Goal: Connect with others: Connect with others

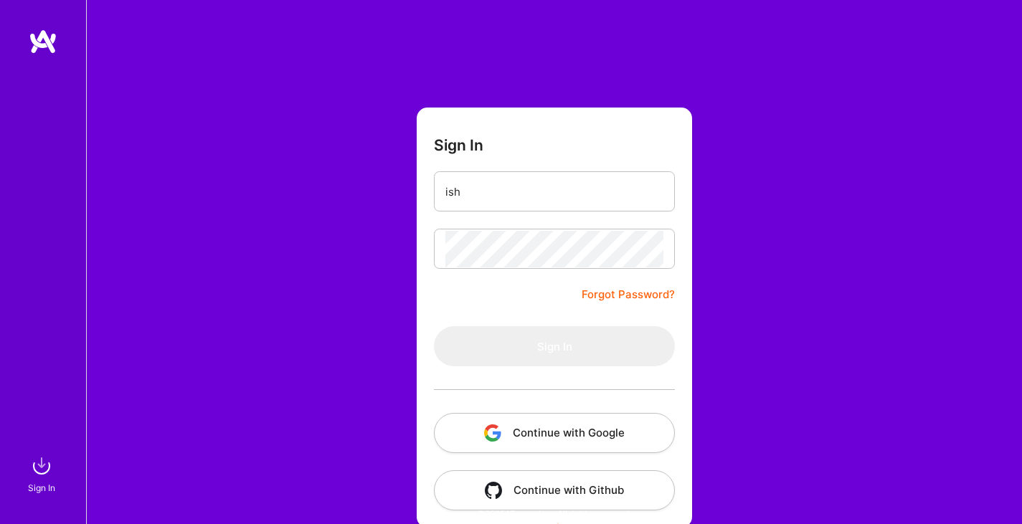
type input "[EMAIL_ADDRESS][DOMAIN_NAME]"
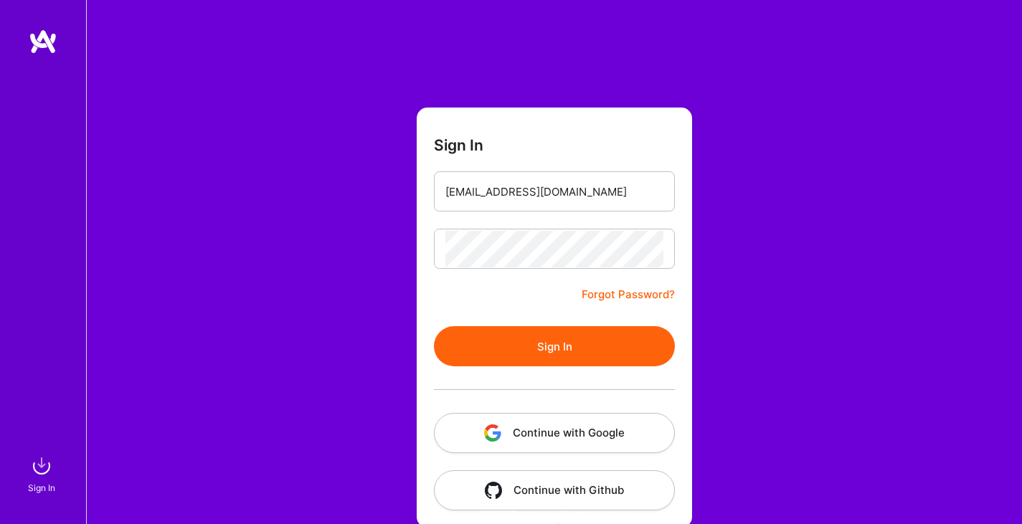
click at [536, 336] on button "Sign In" at bounding box center [554, 346] width 241 height 40
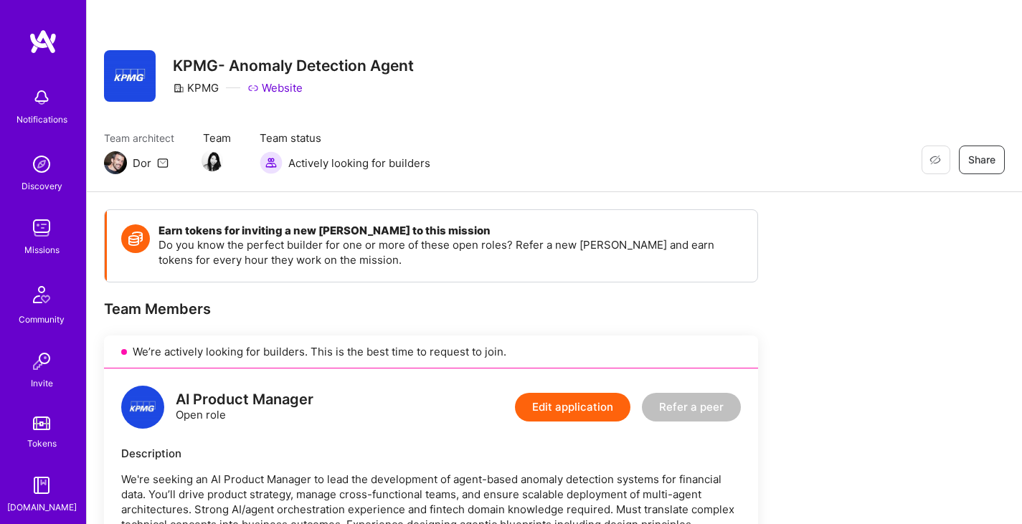
click at [120, 159] on img at bounding box center [115, 162] width 23 height 23
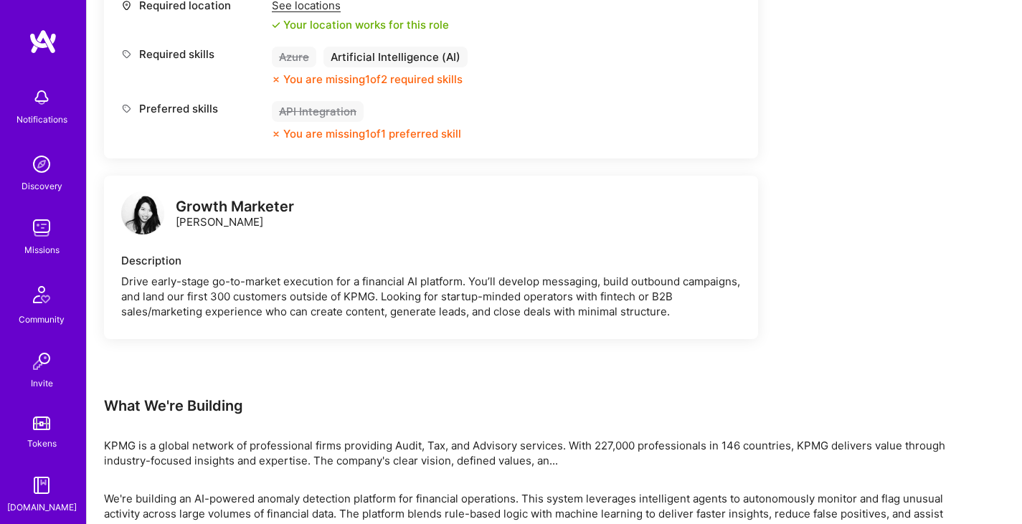
scroll to position [2295, 0]
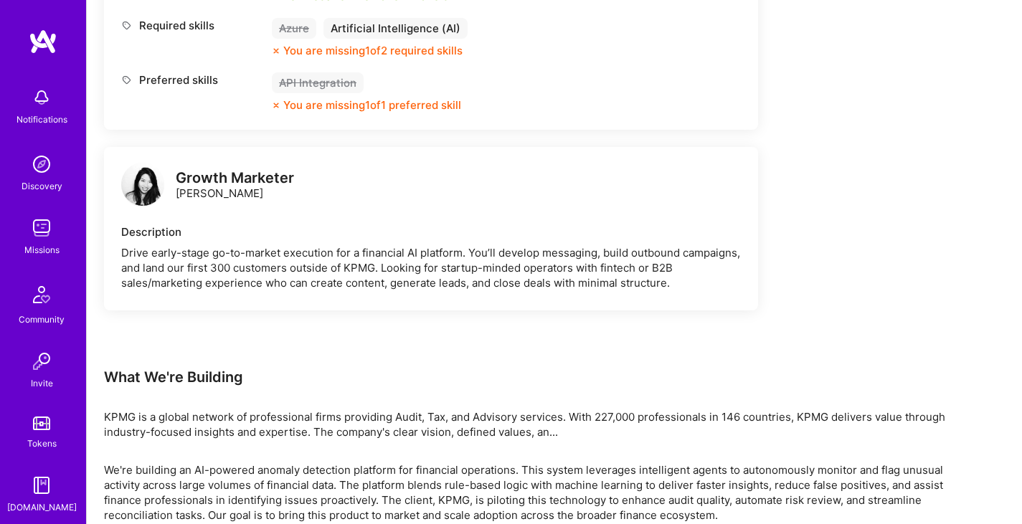
click at [147, 189] on img at bounding box center [142, 184] width 43 height 43
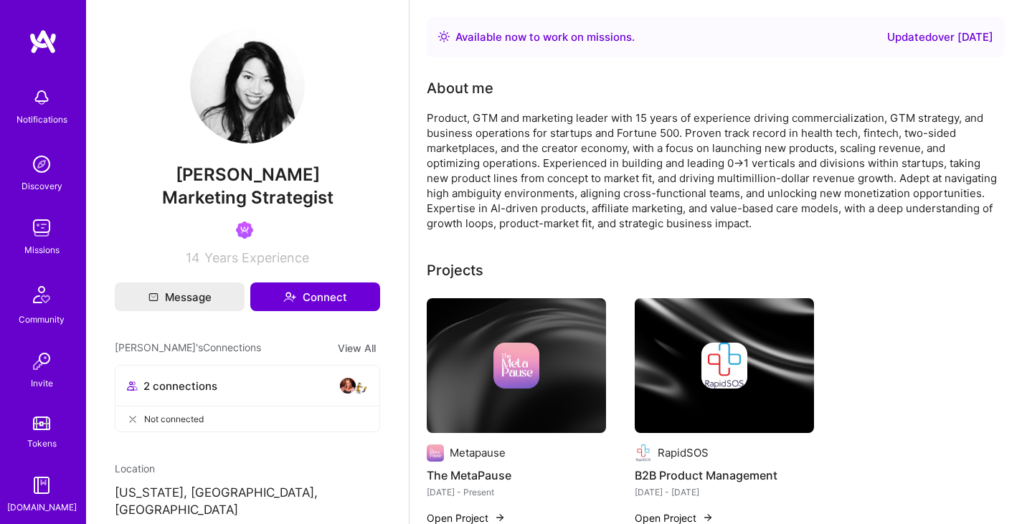
click at [343, 386] on img at bounding box center [347, 385] width 17 height 17
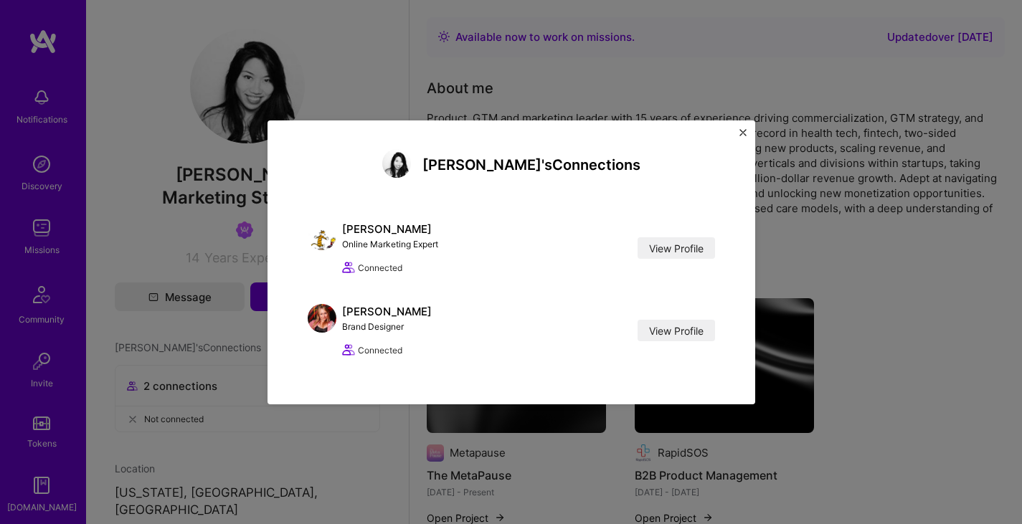
click at [740, 137] on button "Close" at bounding box center [742, 136] width 7 height 15
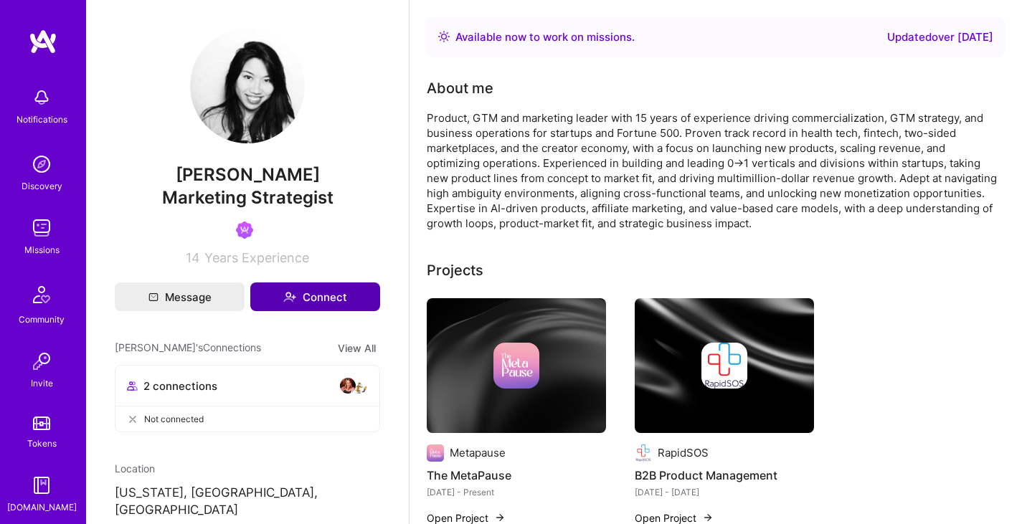
click at [298, 300] on button "Connect" at bounding box center [315, 297] width 130 height 29
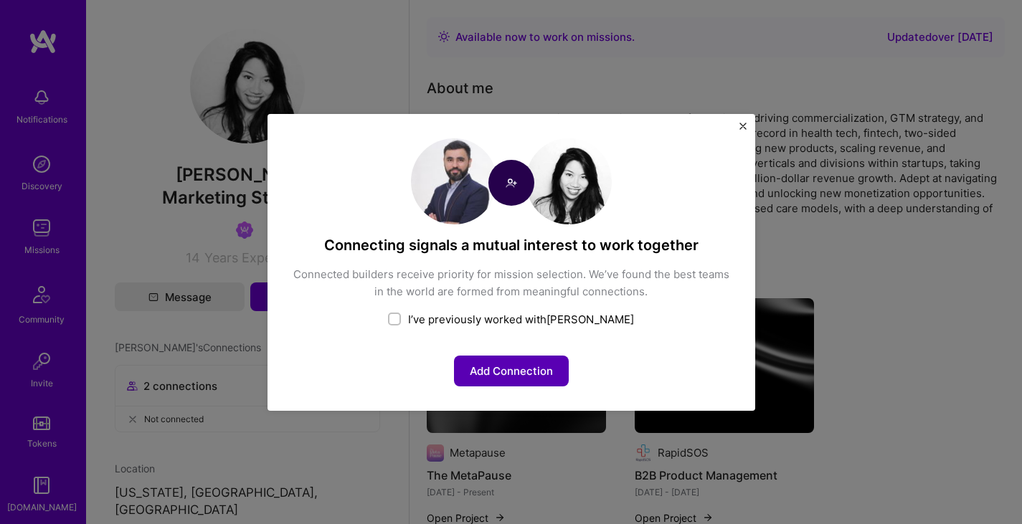
click at [500, 378] on button "Add Connection" at bounding box center [511, 371] width 115 height 31
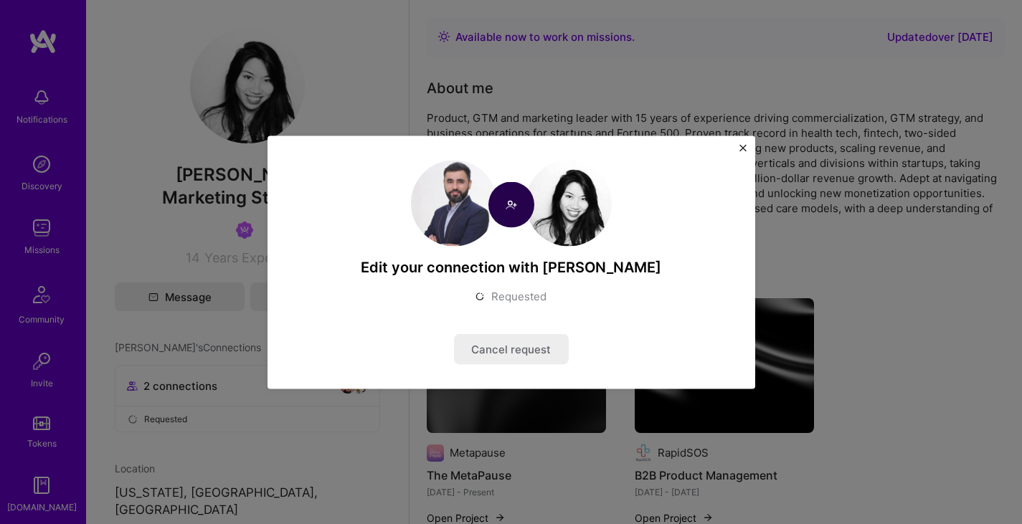
click at [745, 148] on img "Close" at bounding box center [742, 147] width 7 height 7
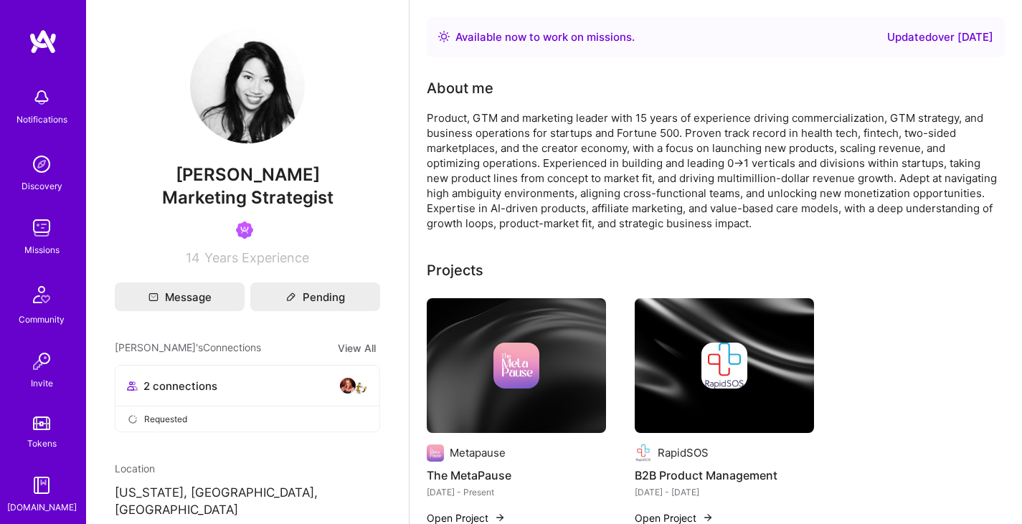
click at [35, 249] on div "Missions" at bounding box center [41, 249] width 35 height 15
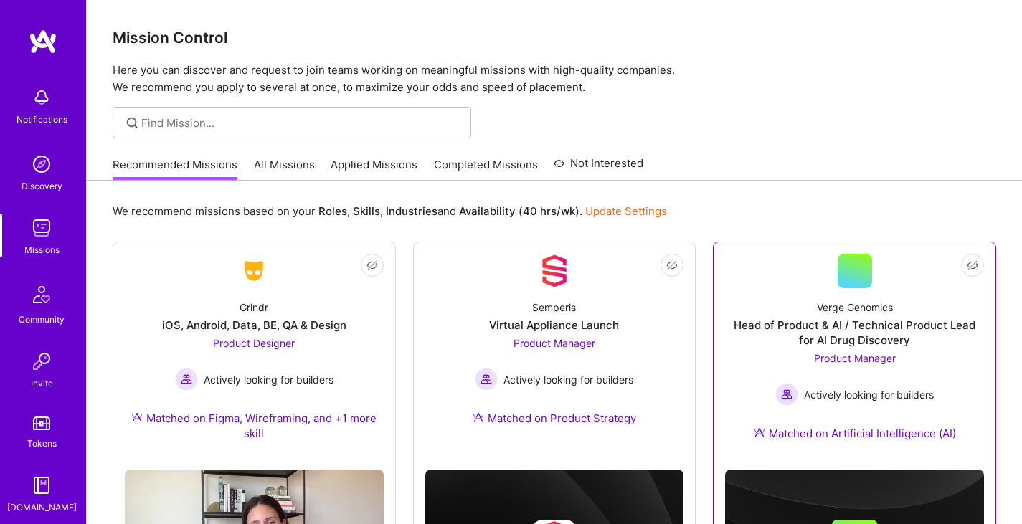
click at [871, 334] on div "Head of Product & AI / Technical Product Lead for AI Drug Discovery" at bounding box center [854, 333] width 259 height 30
